Goal: Find contact information: Find contact information

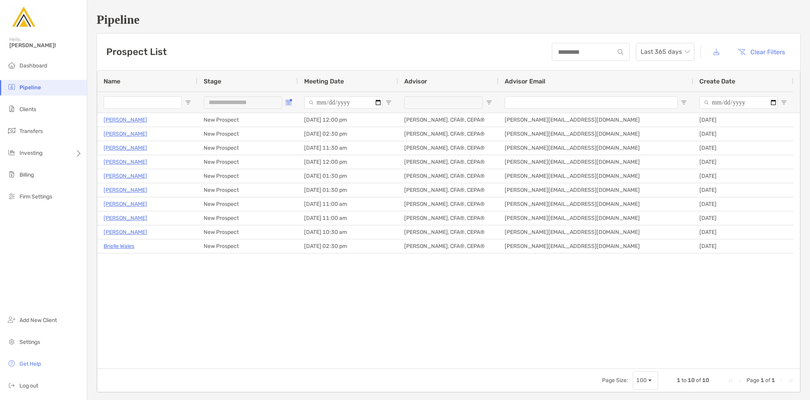
click at [286, 102] on span "Open Filter Menu" at bounding box center [288, 102] width 6 height 6
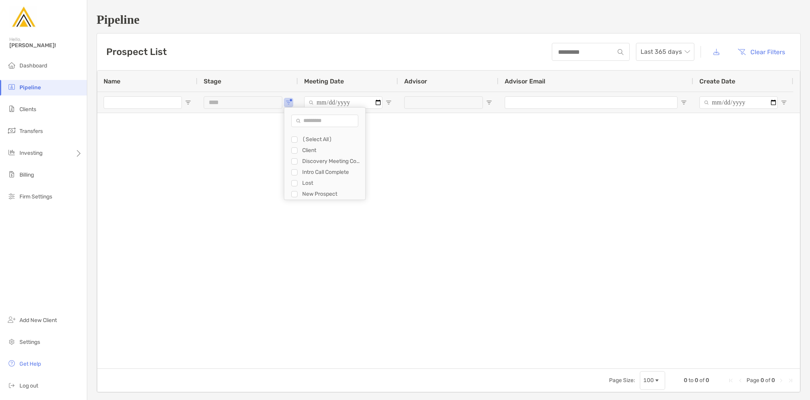
type input "**********"
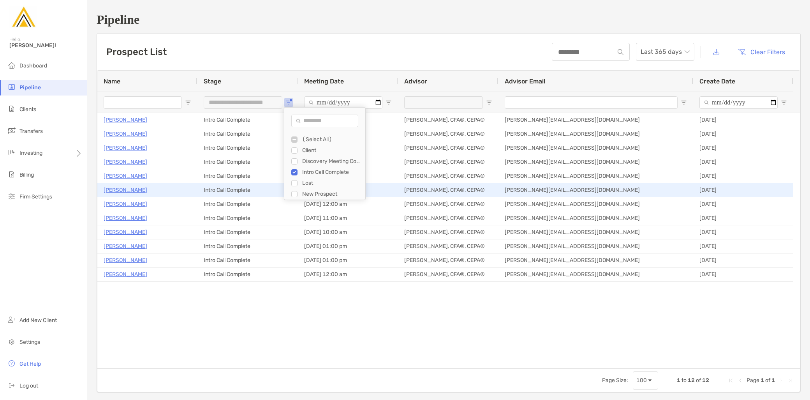
click at [127, 189] on p "[PERSON_NAME]" at bounding box center [126, 190] width 44 height 10
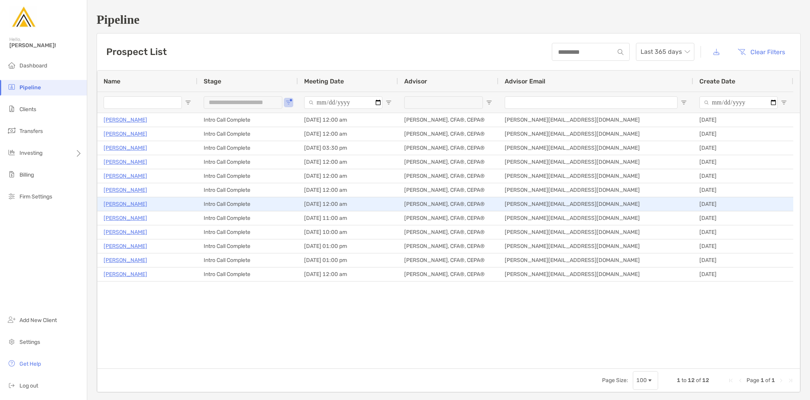
click at [129, 204] on p "Stephanie Meyer" at bounding box center [126, 204] width 44 height 10
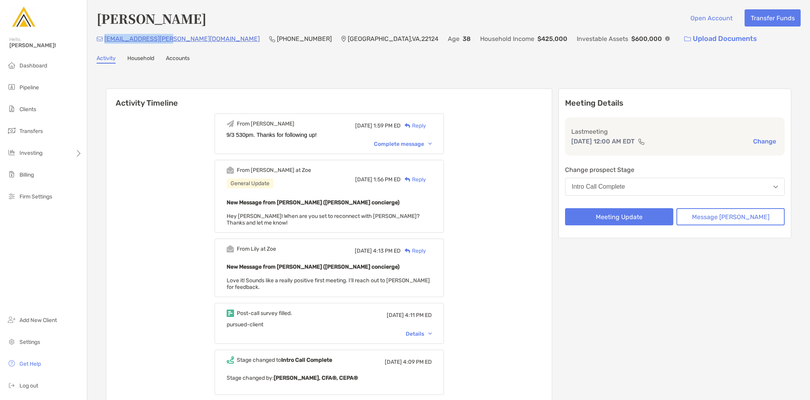
drag, startPoint x: 164, startPoint y: 38, endPoint x: 106, endPoint y: 40, distance: 58.8
click at [106, 40] on div "smk.meyer@gmail.com (509) 546-1987 Vienna , VA , 22124 Age 38 Household Income …" at bounding box center [449, 38] width 704 height 17
copy p "smk.meyer@gmail.com"
drag, startPoint x: 231, startPoint y: 38, endPoint x: 188, endPoint y: 37, distance: 42.8
click at [188, 37] on div "smk.meyer@gmail.com (509) 546-1987 Vienna , VA , 22124 Age 38 Household Income …" at bounding box center [449, 38] width 704 height 17
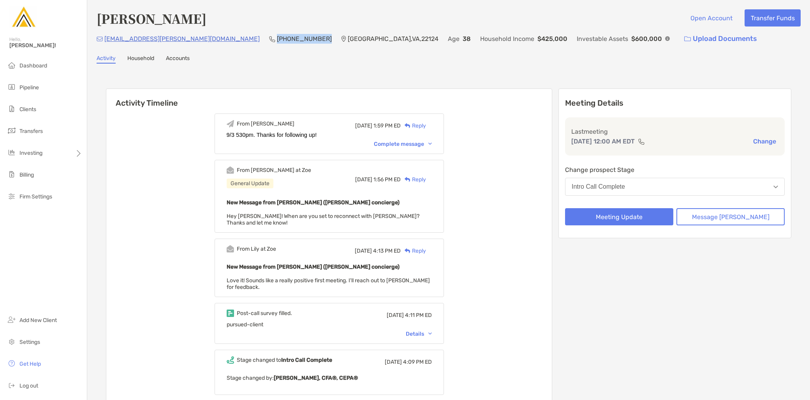
copy p "(509) 546-1987"
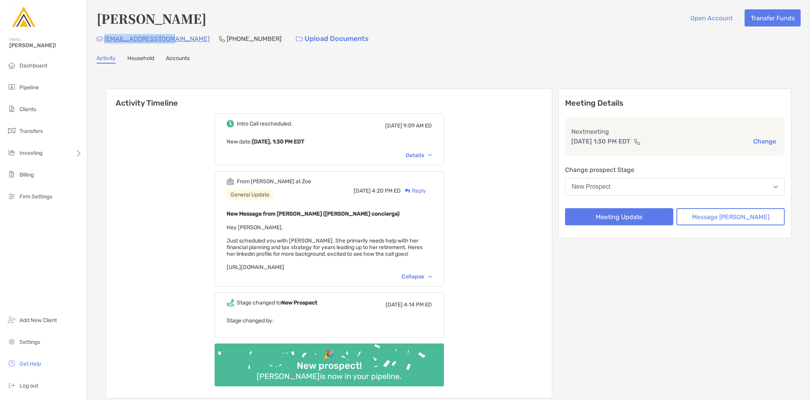
drag, startPoint x: 175, startPoint y: 42, endPoint x: 106, endPoint y: 46, distance: 69.8
click at [106, 46] on div "kmarchese@yahoo.com (609) 321-2552 Upload Documents" at bounding box center [449, 38] width 704 height 17
copy p "kmarchese@yahoo.com"
click at [639, 187] on button "New Prospect" at bounding box center [675, 187] width 220 height 18
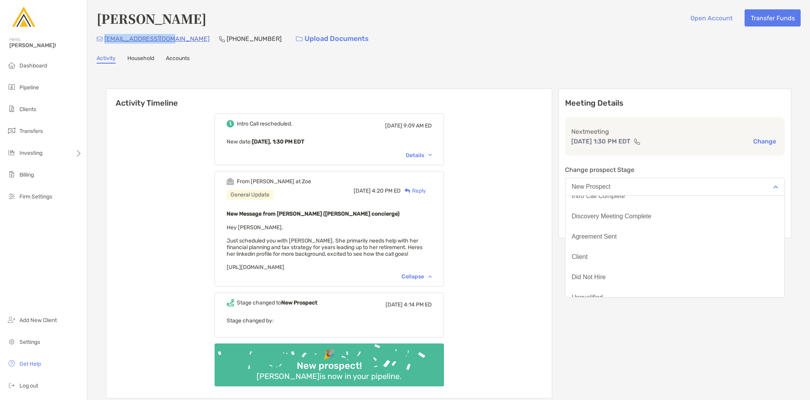
scroll to position [60, 0]
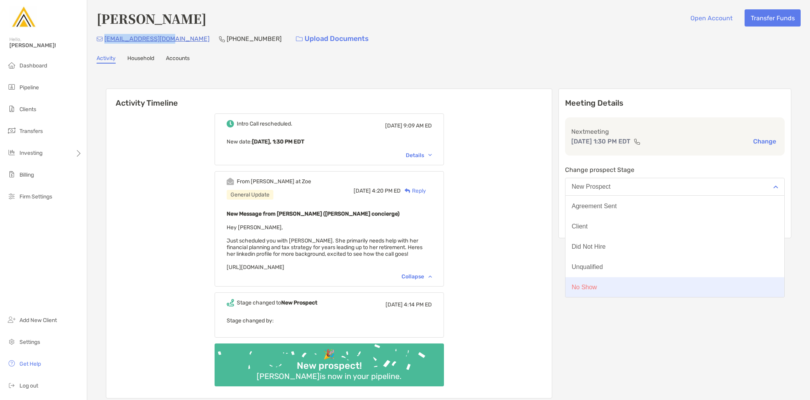
click at [628, 289] on button "No Show" at bounding box center [674, 287] width 219 height 20
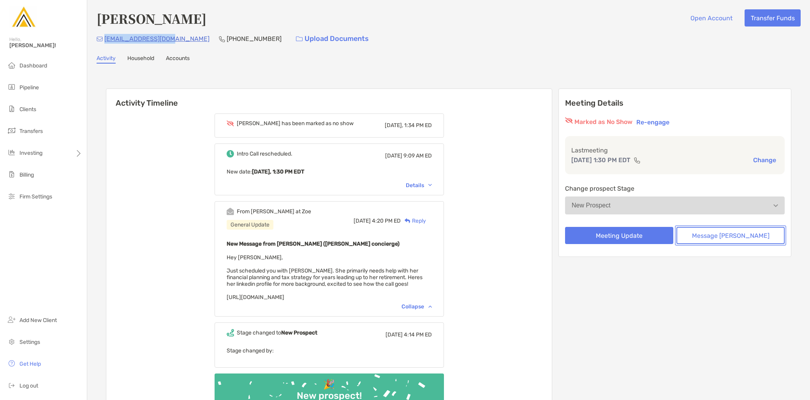
click at [730, 237] on button "Message [PERSON_NAME]" at bounding box center [730, 235] width 108 height 17
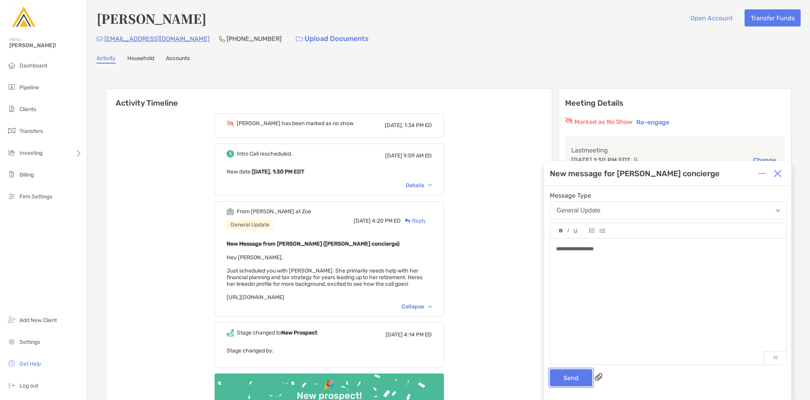
click at [567, 375] on button "Send" at bounding box center [571, 377] width 42 height 17
